Goal: Task Accomplishment & Management: Manage account settings

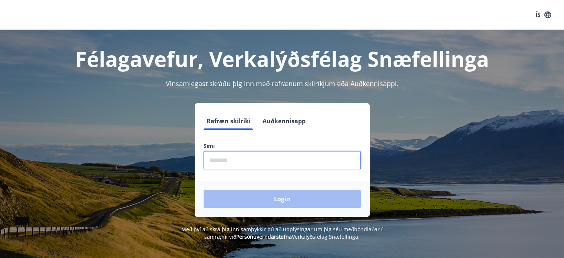
click at [246, 153] on input "phone" at bounding box center [281, 160] width 157 height 18
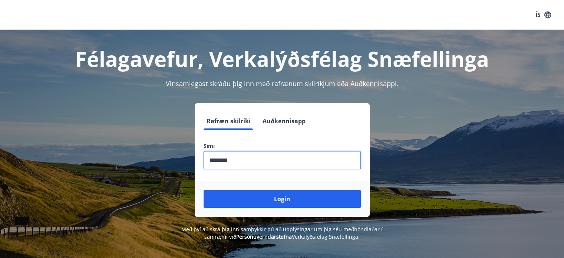
type input "********"
click at [203, 190] on button "Login" at bounding box center [281, 199] width 157 height 18
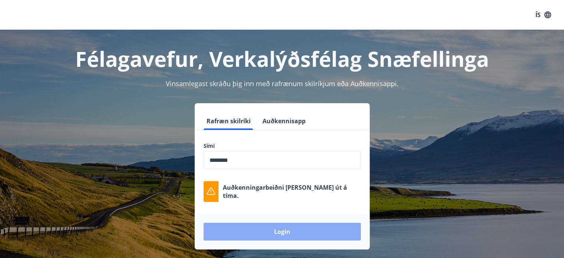
click at [269, 229] on button "Login" at bounding box center [281, 231] width 157 height 18
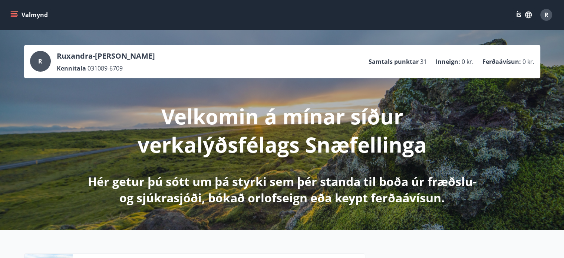
click at [14, 9] on button "Valmynd" at bounding box center [30, 14] width 42 height 13
click at [522, 11] on button "ÍS" at bounding box center [524, 14] width 24 height 13
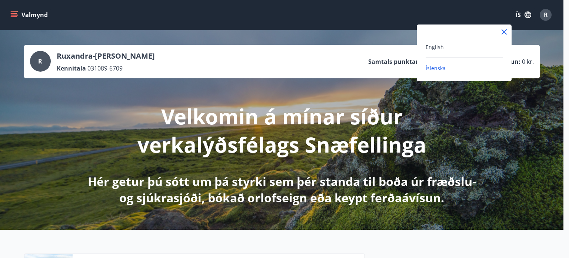
click at [471, 45] on div "English" at bounding box center [464, 46] width 77 height 9
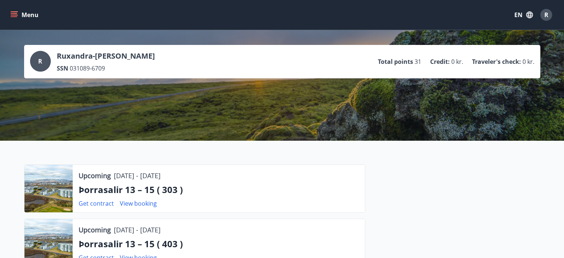
click at [24, 15] on button "Menu" at bounding box center [25, 14] width 33 height 13
click at [223, 23] on div "Menu EN R" at bounding box center [282, 15] width 546 height 18
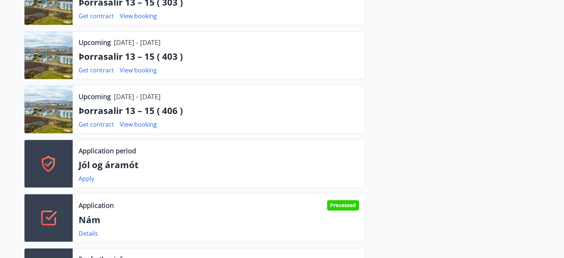
scroll to position [172, 0]
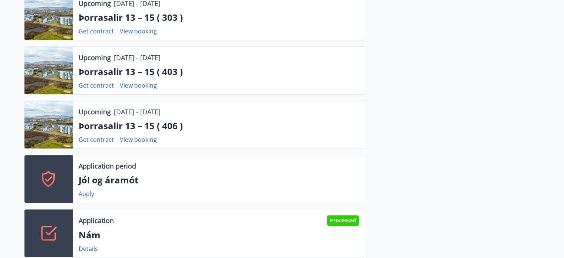
click at [484, 179] on div at bounding box center [452, 154] width 175 height 325
